Goal: Navigation & Orientation: Find specific page/section

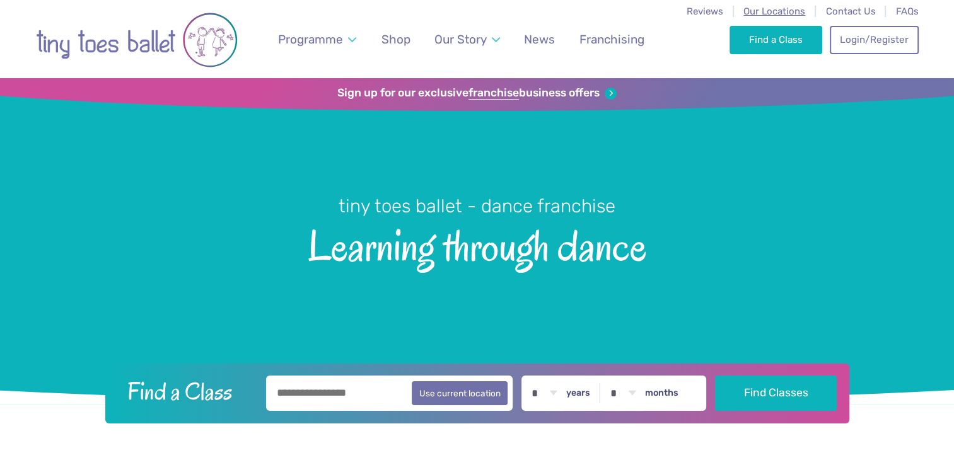
click at [761, 11] on span "Our Locations" at bounding box center [774, 11] width 62 height 11
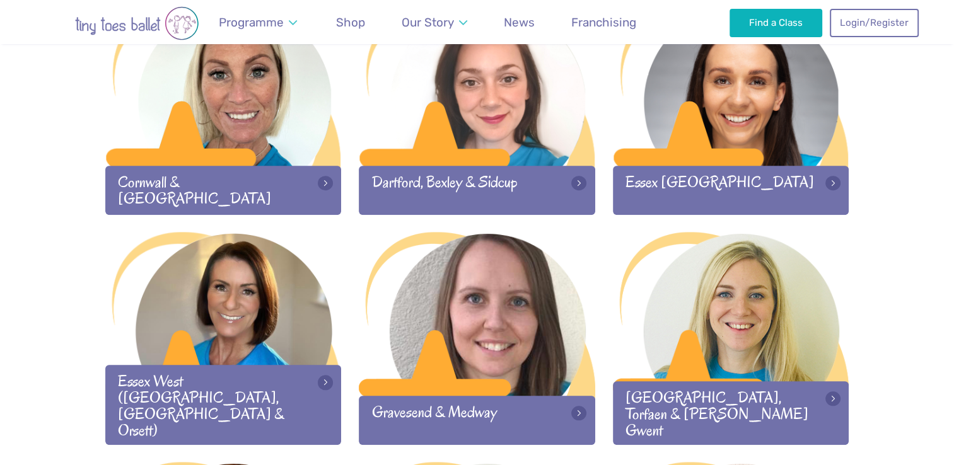
scroll to position [931, 0]
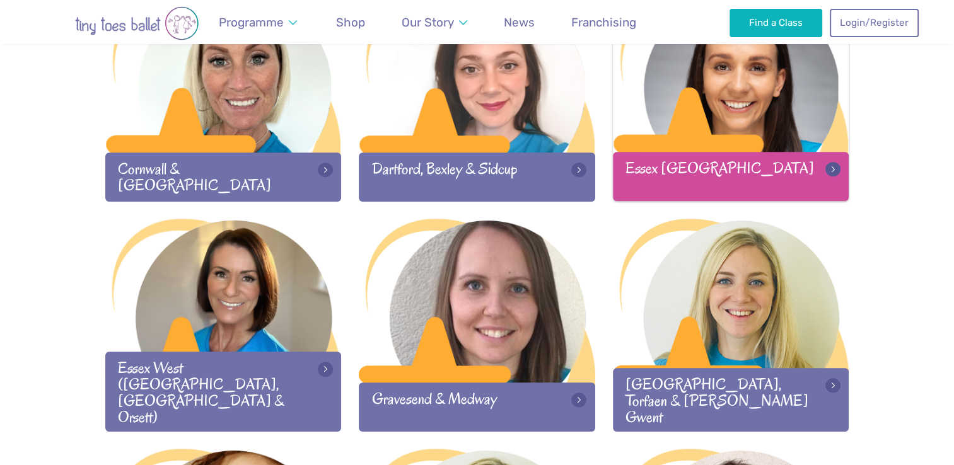
click at [800, 131] on div at bounding box center [731, 71] width 236 height 166
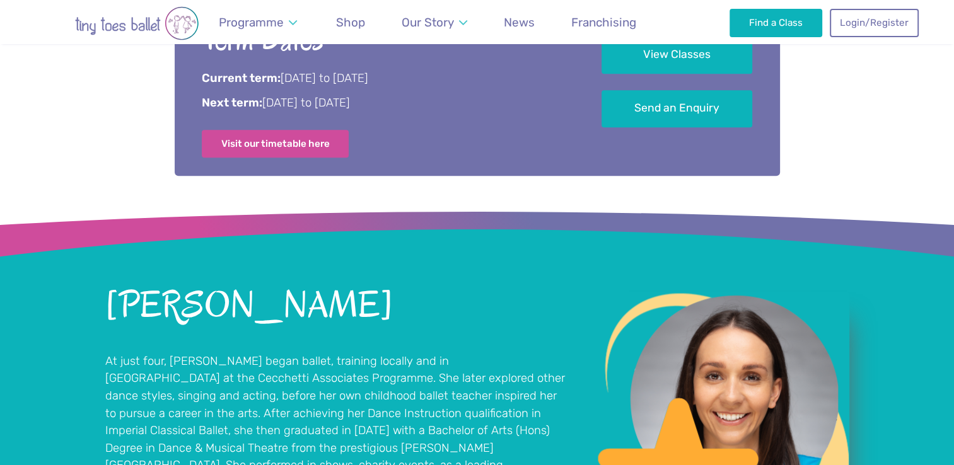
scroll to position [729, 0]
